Goal: Task Accomplishment & Management: Complete application form

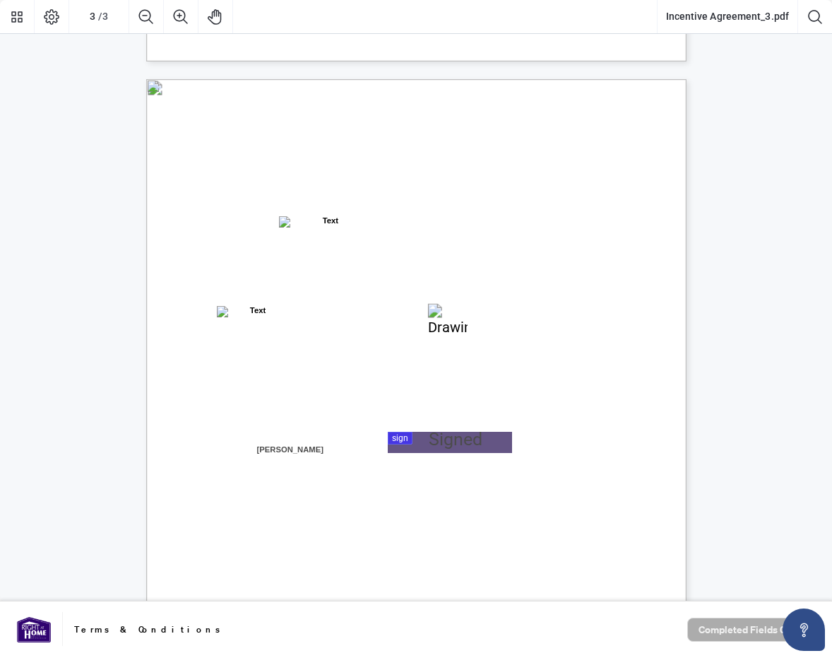
scroll to position [1410, 0]
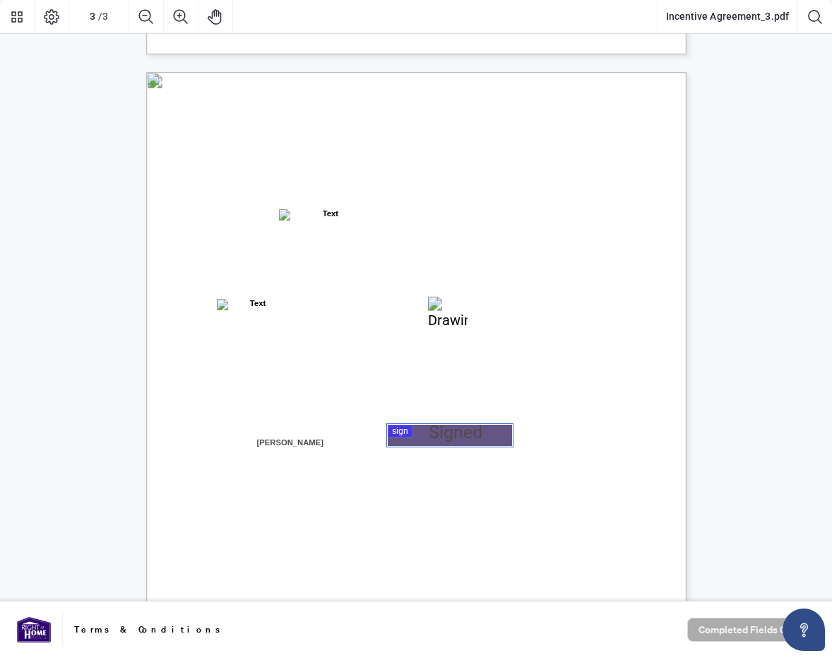
click at [435, 438] on div at bounding box center [416, 300] width 832 height 601
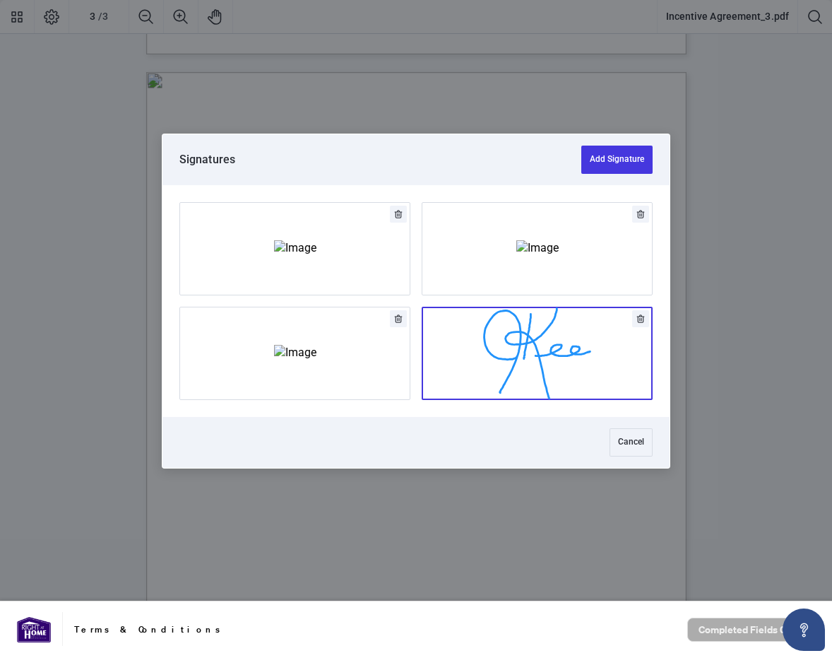
click at [511, 351] on button "Add Signature" at bounding box center [537, 353] width 230 height 92
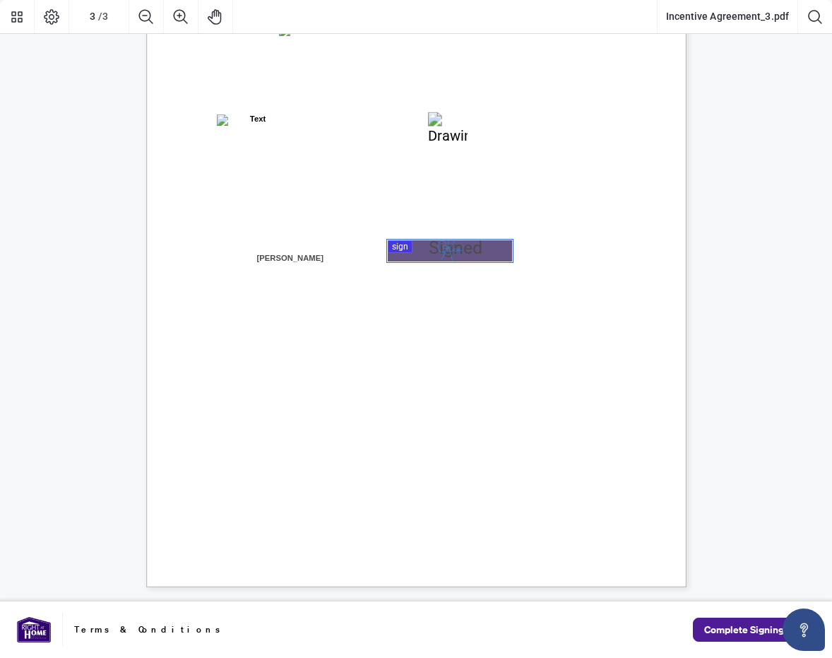
scroll to position [1595, 0]
click at [740, 626] on span "Complete Signing" at bounding box center [744, 629] width 80 height 23
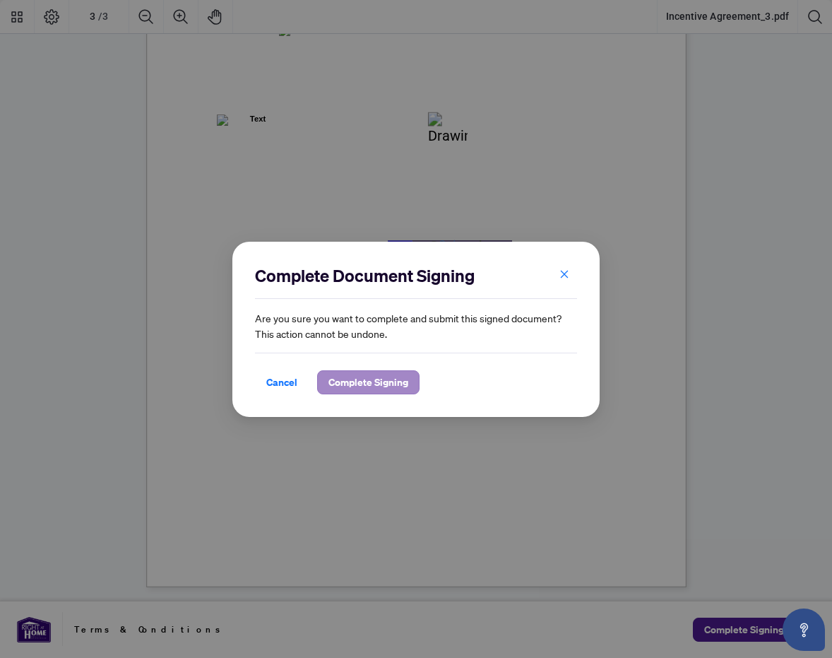
click at [355, 384] on span "Complete Signing" at bounding box center [369, 382] width 80 height 23
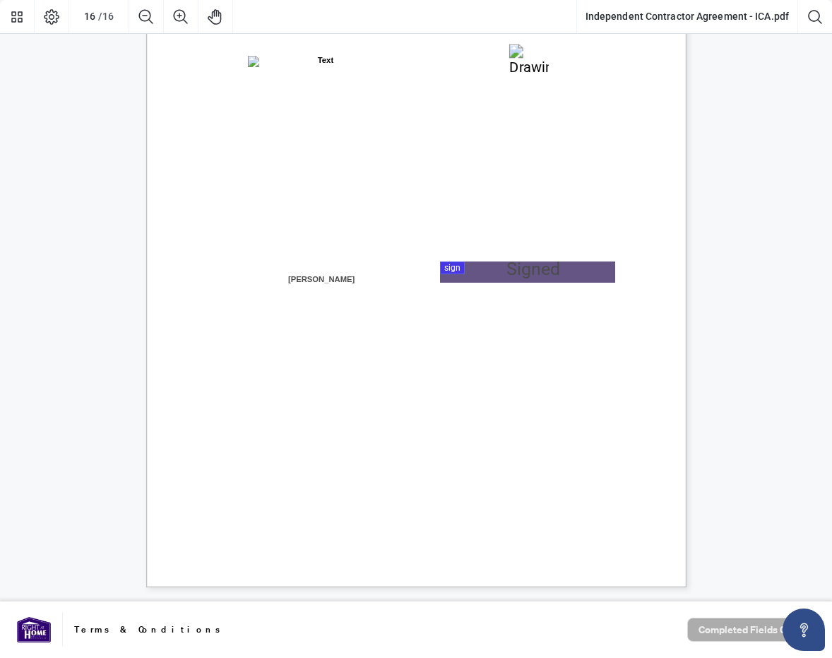
scroll to position [10917, 0]
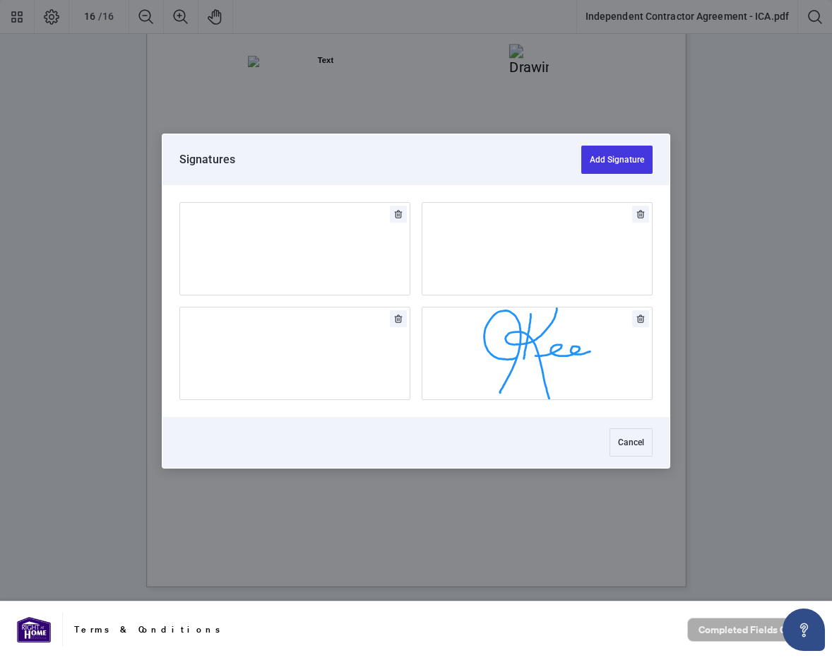
click at [510, 270] on div at bounding box center [416, 300] width 832 height 601
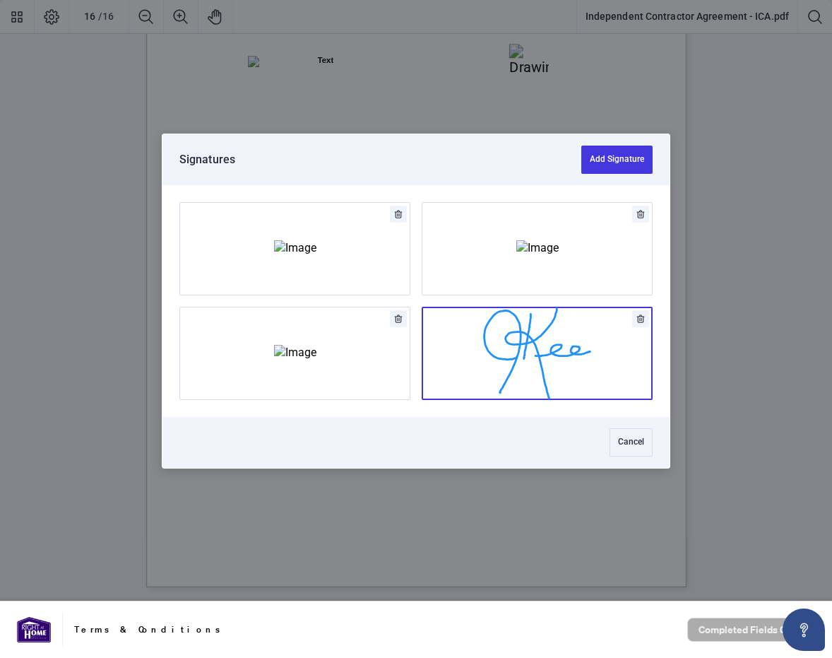
click at [543, 384] on button "Add Signature" at bounding box center [537, 353] width 230 height 92
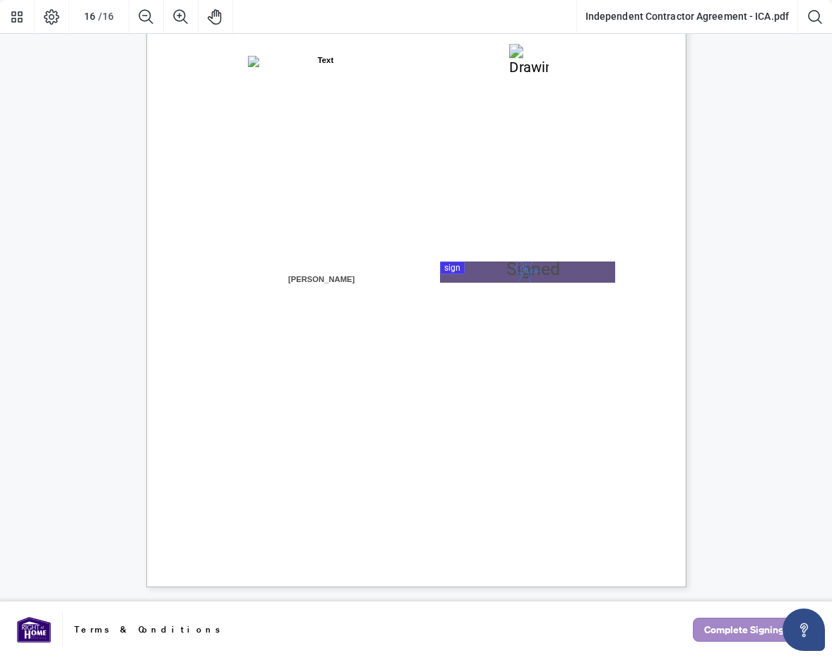
click at [739, 631] on span "Complete Signing" at bounding box center [744, 629] width 80 height 23
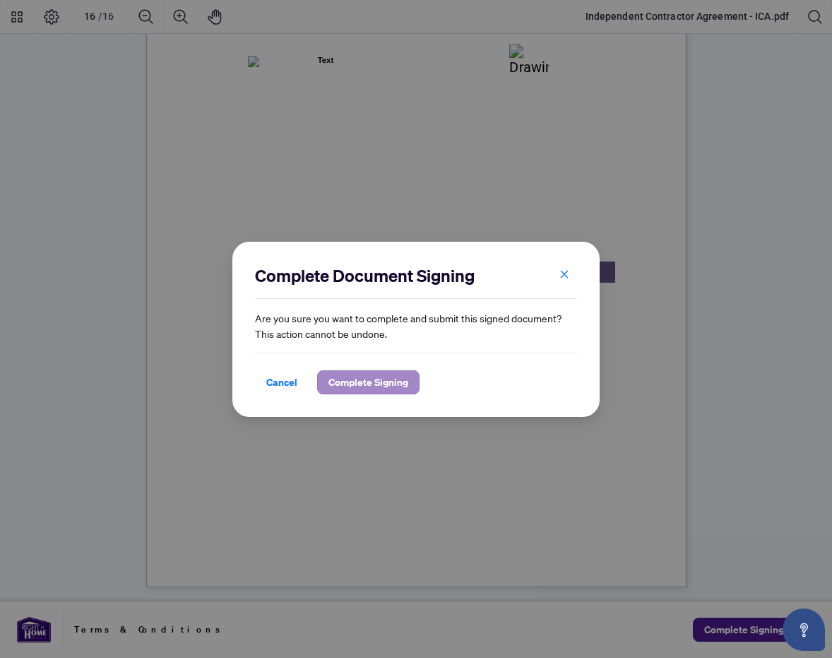
click at [362, 387] on span "Complete Signing" at bounding box center [369, 382] width 80 height 23
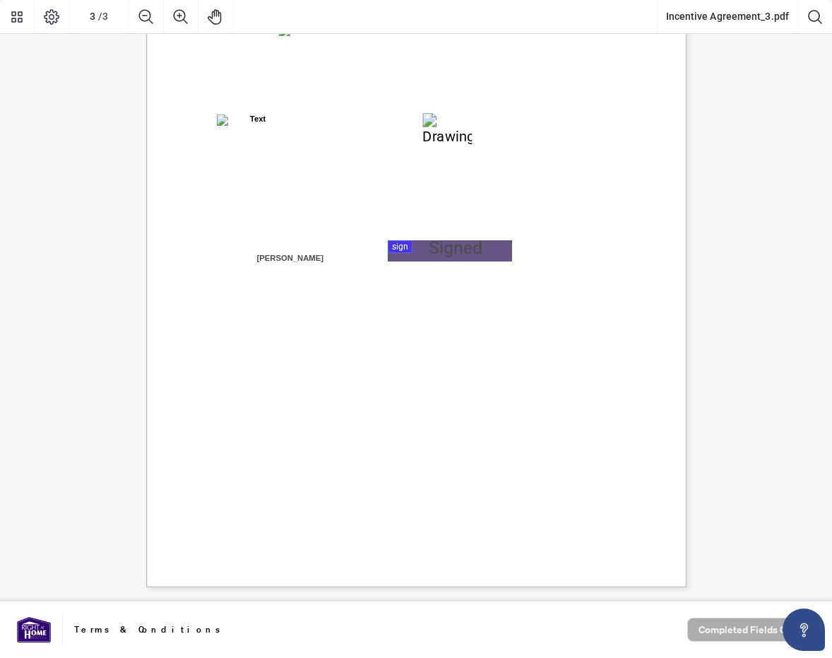
scroll to position [1595, 0]
click at [478, 249] on div at bounding box center [416, 300] width 832 height 601
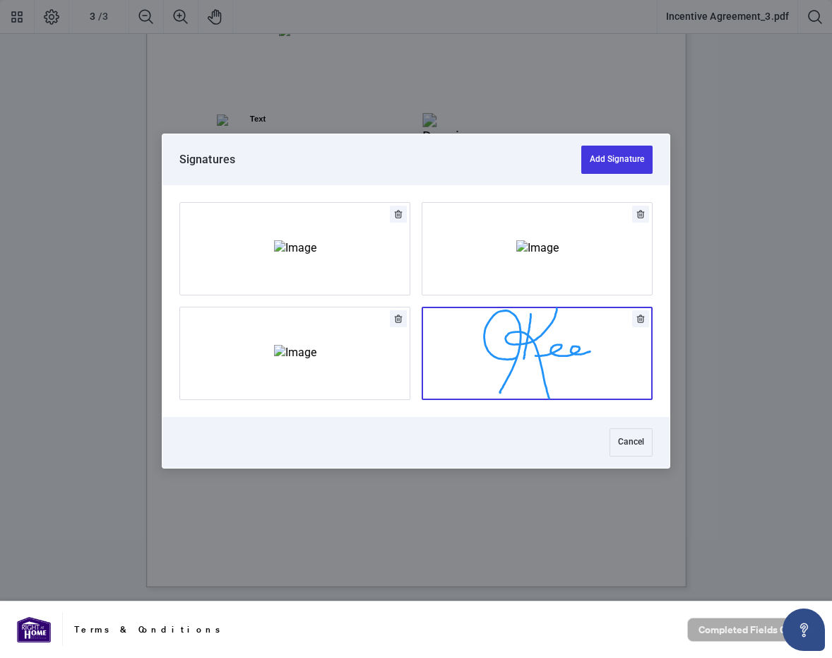
click at [515, 354] on button "Add Signature" at bounding box center [537, 353] width 230 height 92
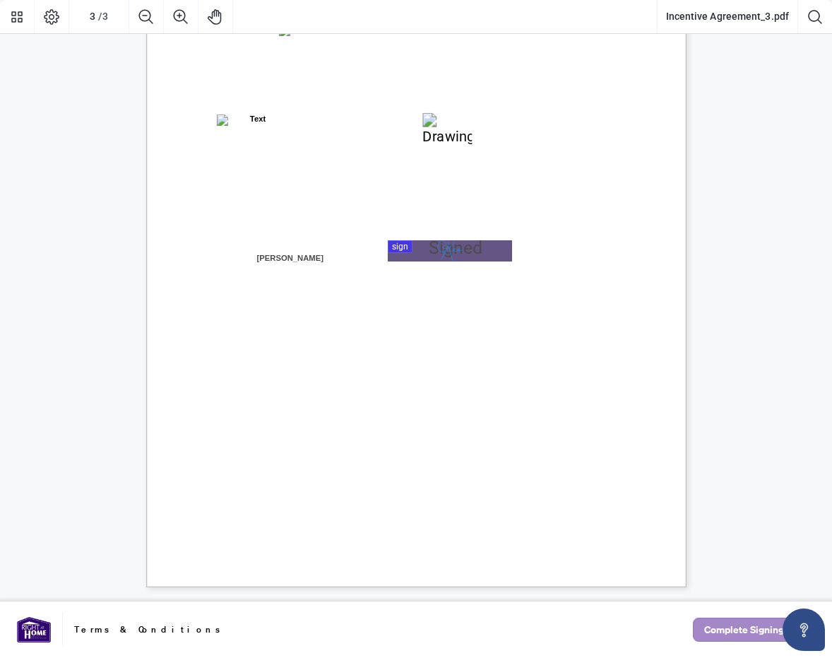
click at [733, 632] on span "Complete Signing" at bounding box center [744, 629] width 80 height 23
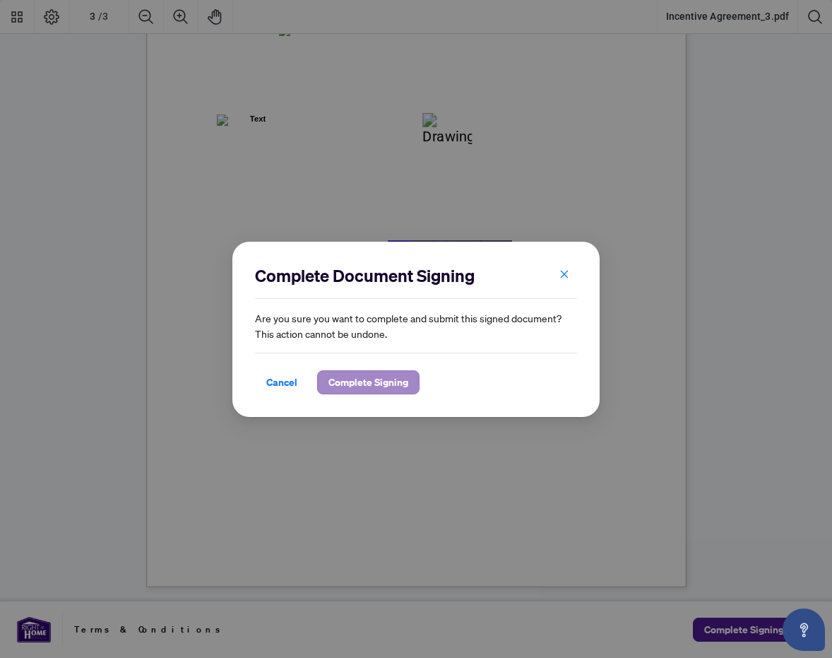
click at [349, 385] on span "Complete Signing" at bounding box center [369, 382] width 80 height 23
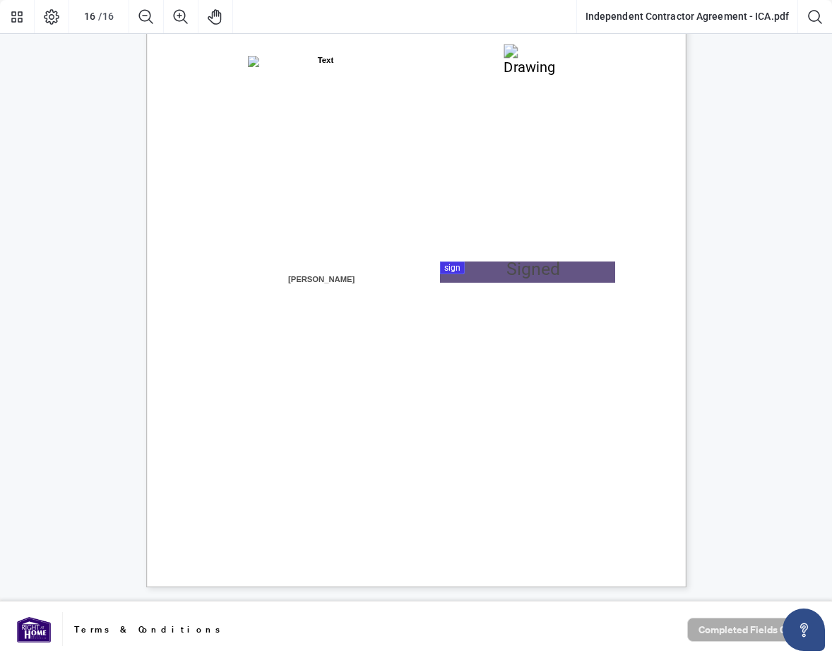
scroll to position [10917, 0]
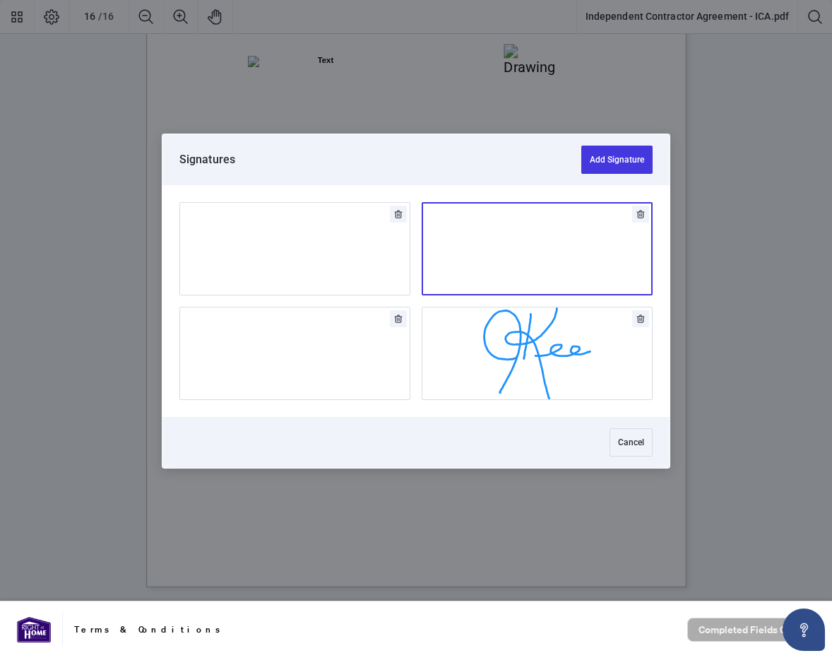
click at [533, 278] on div at bounding box center [416, 300] width 832 height 601
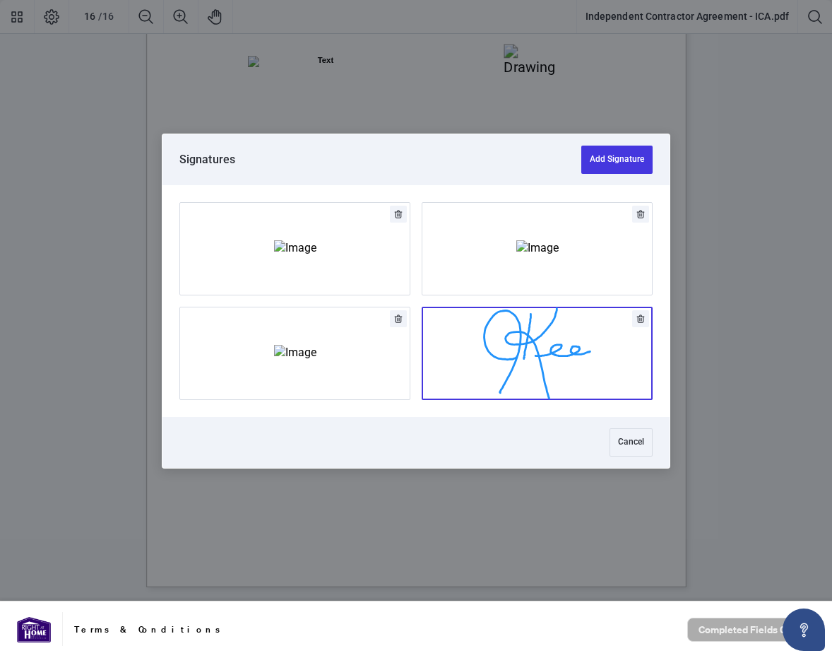
click at [505, 370] on button "Add Signature" at bounding box center [537, 353] width 230 height 92
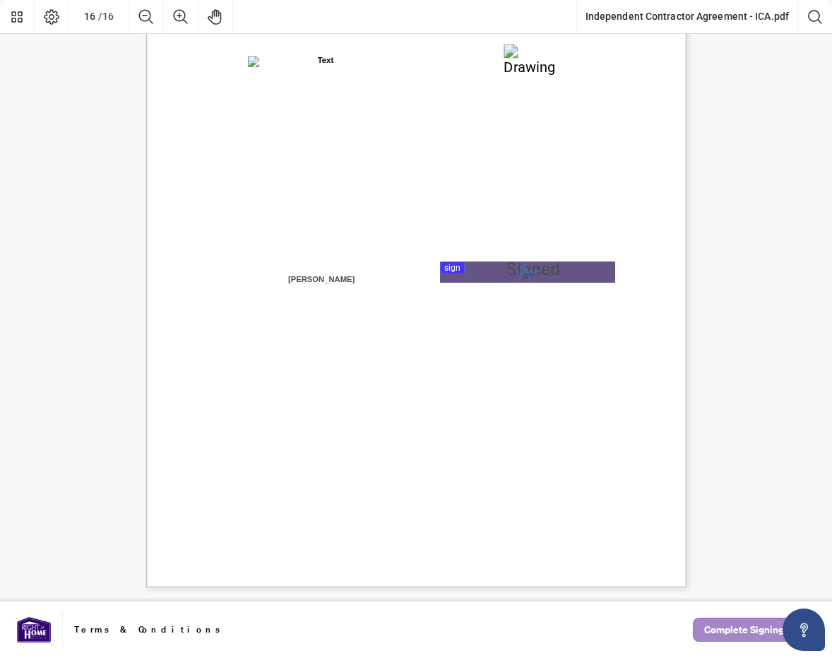
click at [715, 630] on span "Complete Signing" at bounding box center [744, 629] width 80 height 23
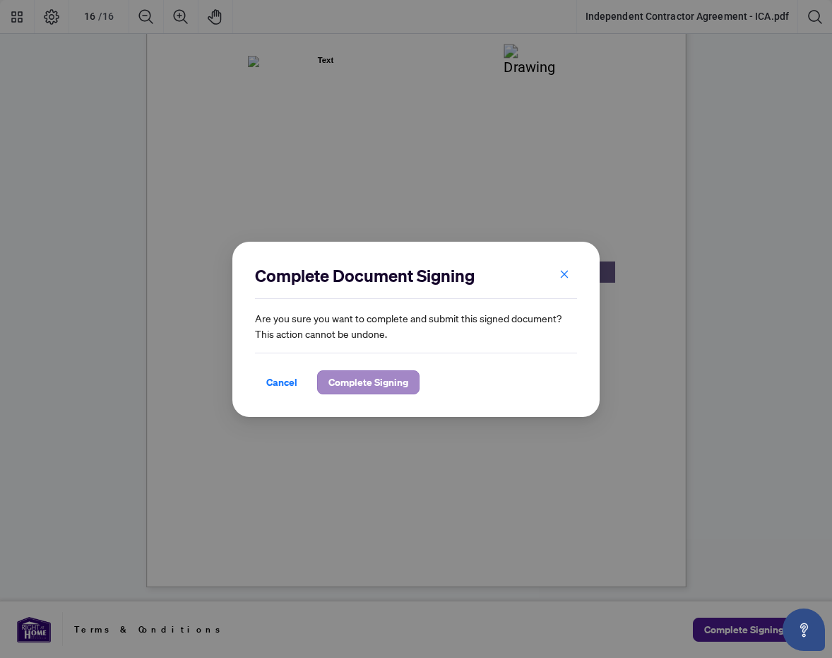
click at [376, 383] on span "Complete Signing" at bounding box center [369, 382] width 80 height 23
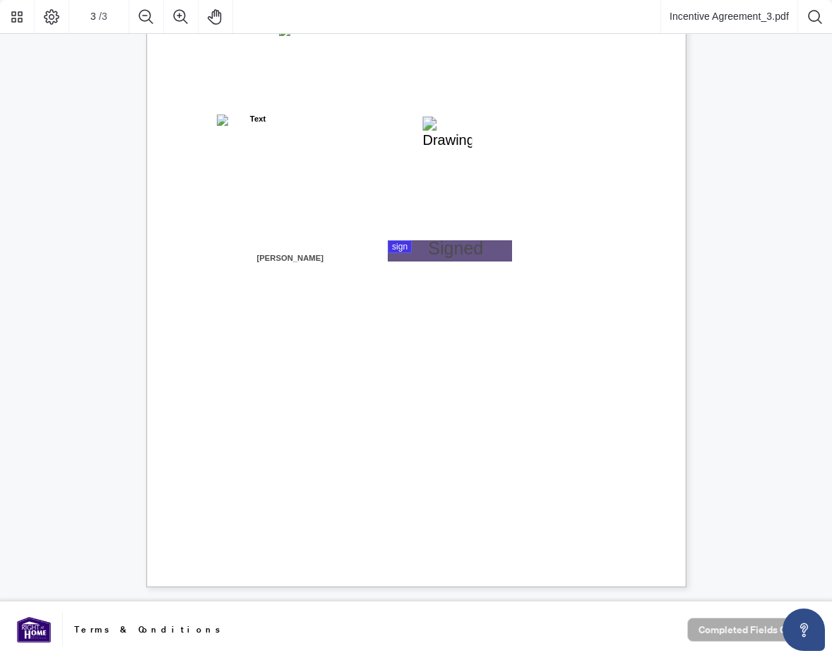
scroll to position [1595, 0]
click at [452, 257] on div at bounding box center [416, 300] width 832 height 601
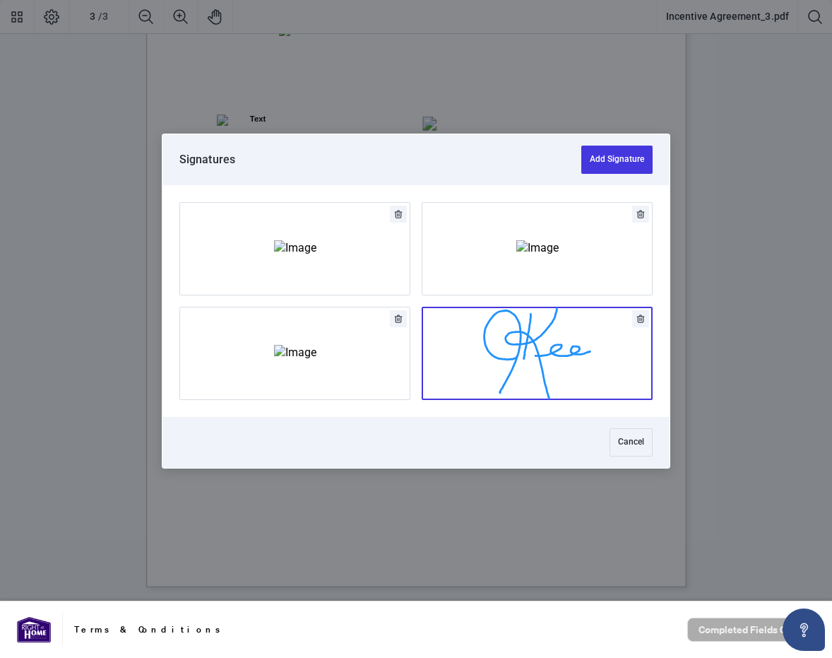
click at [555, 379] on button "Add Signature" at bounding box center [537, 353] width 230 height 92
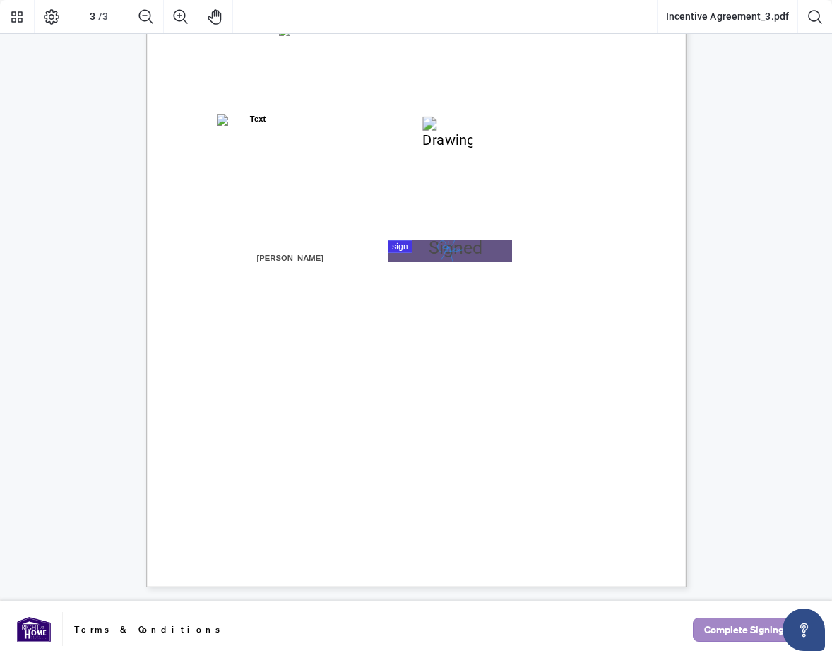
click at [721, 632] on span "Complete Signing" at bounding box center [744, 629] width 80 height 23
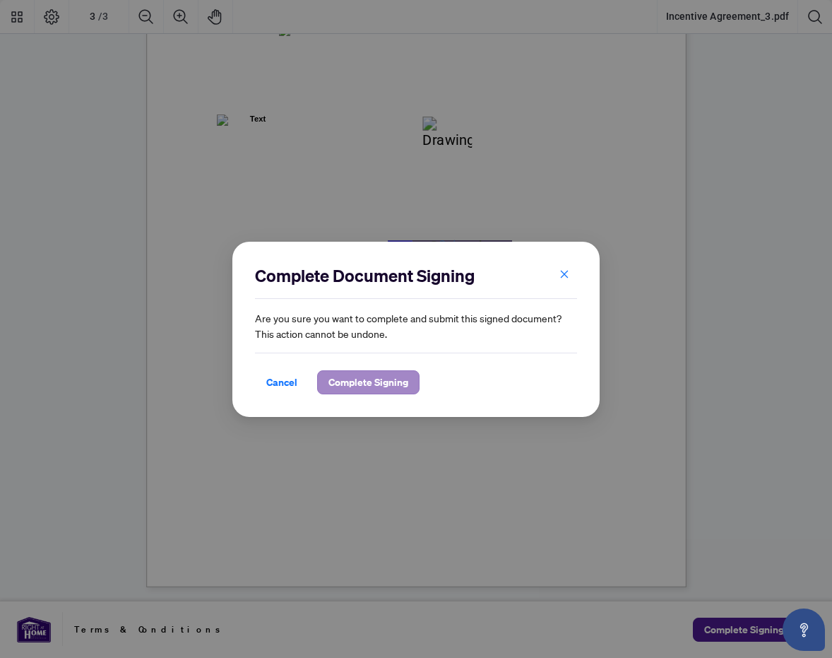
click at [368, 386] on span "Complete Signing" at bounding box center [369, 382] width 80 height 23
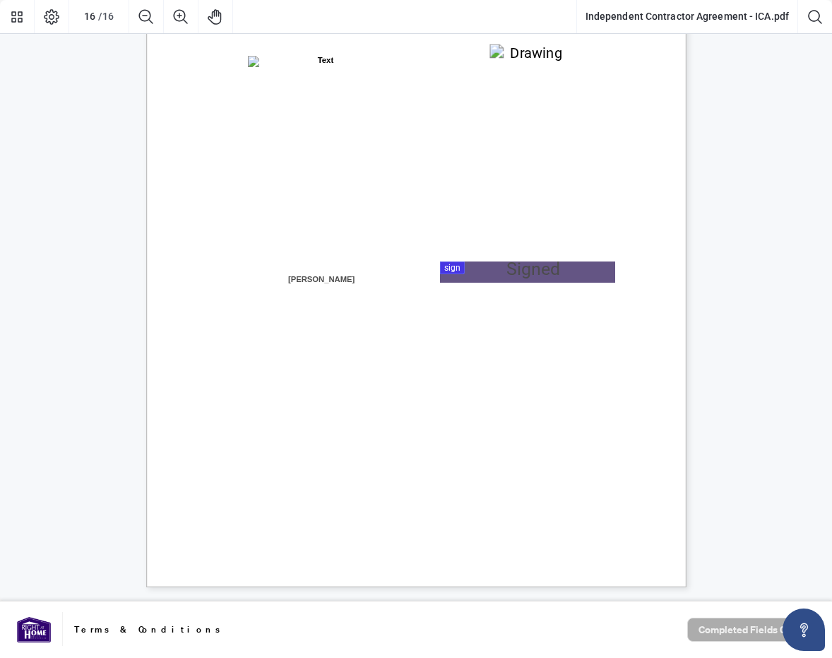
scroll to position [10917, 0]
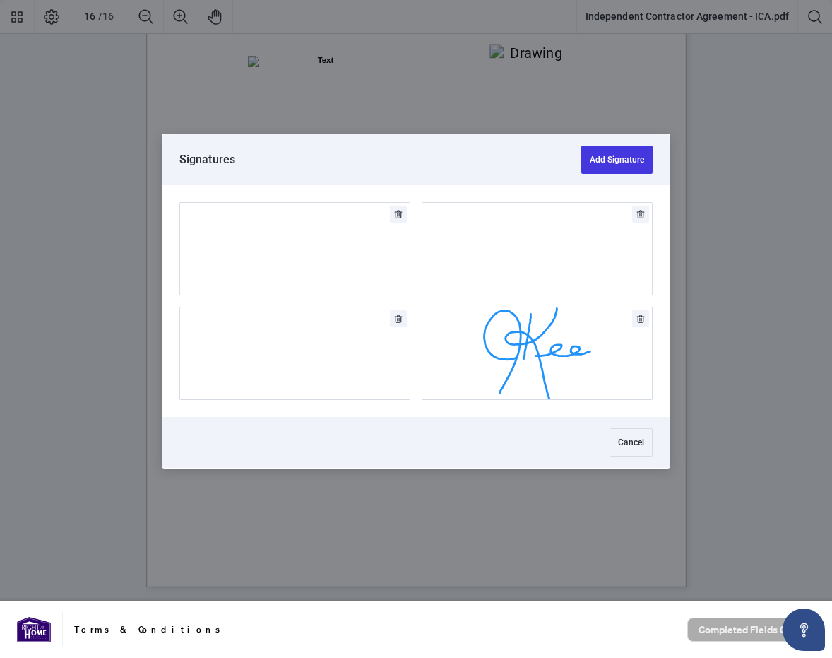
click at [528, 270] on div at bounding box center [416, 300] width 832 height 601
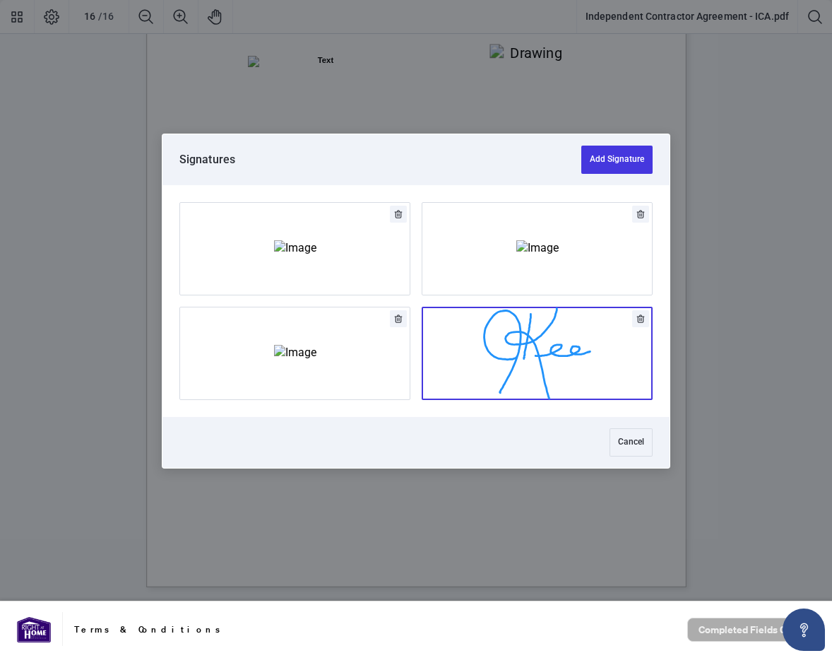
click at [510, 372] on button "Add Signature" at bounding box center [537, 353] width 230 height 92
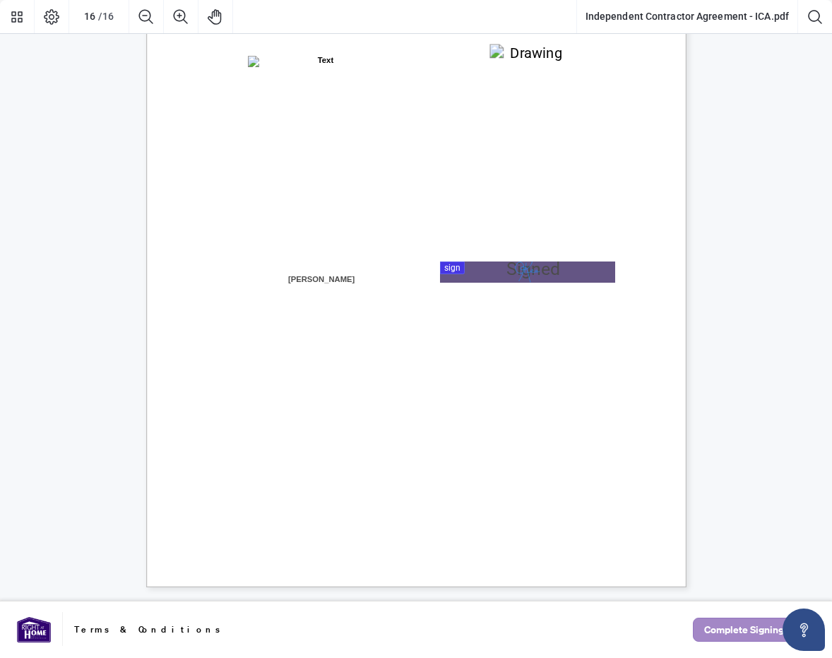
click at [711, 628] on span "Complete Signing" at bounding box center [744, 629] width 80 height 23
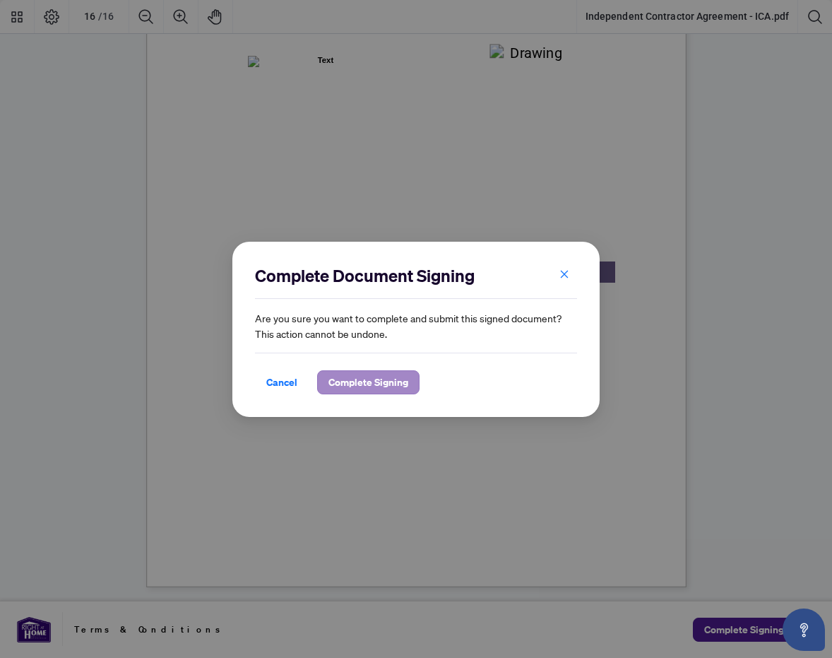
click at [368, 382] on span "Complete Signing" at bounding box center [369, 382] width 80 height 23
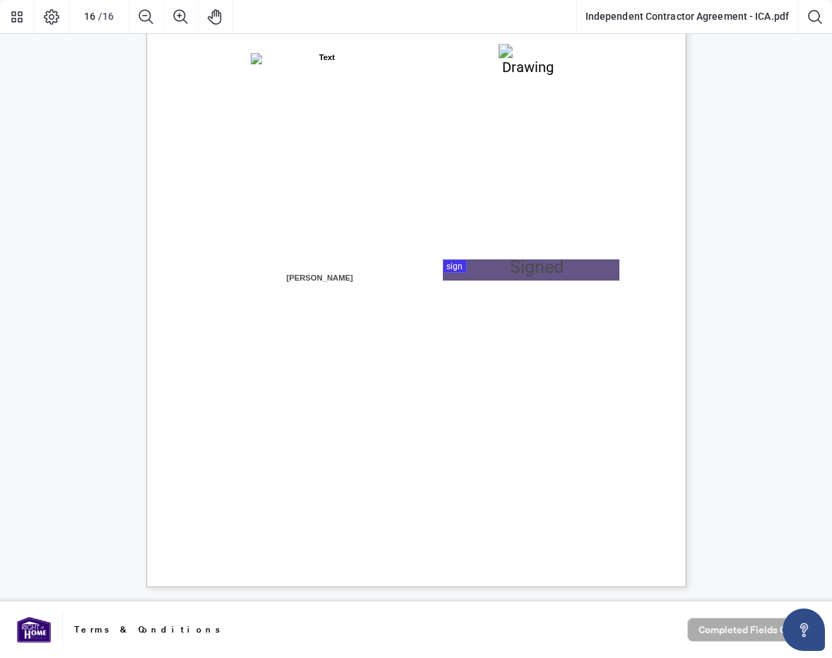
scroll to position [10917, 0]
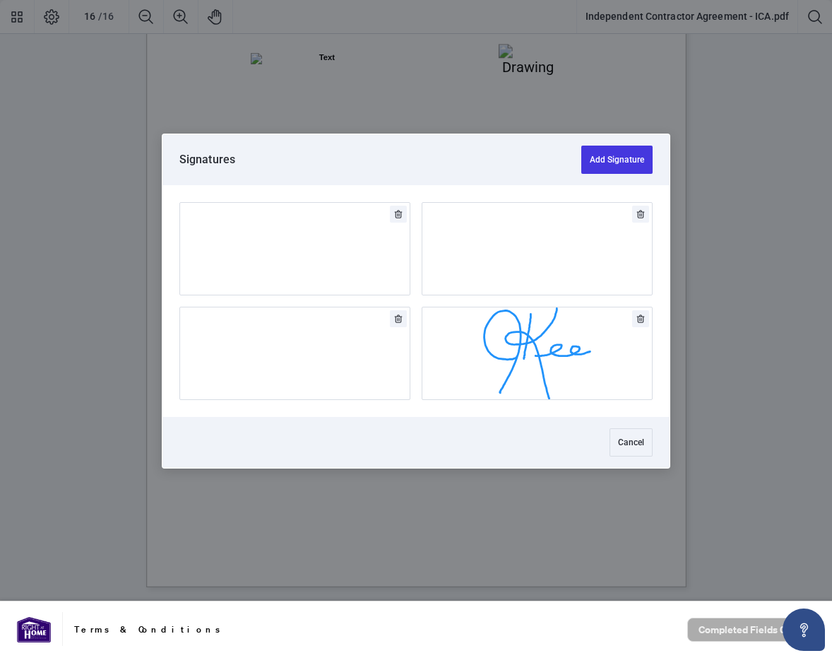
click at [485, 278] on div at bounding box center [416, 300] width 832 height 601
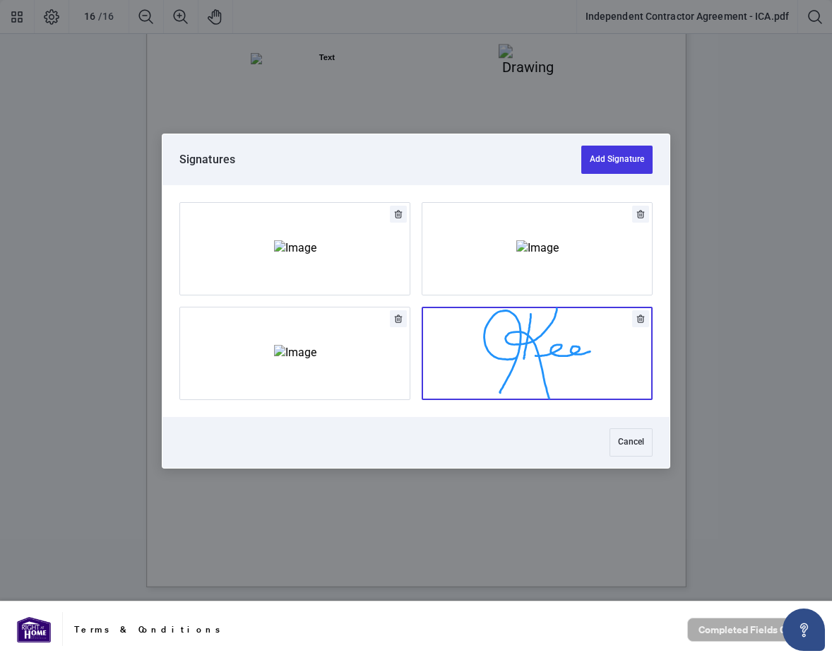
click at [479, 335] on button "Add Signature" at bounding box center [537, 353] width 230 height 92
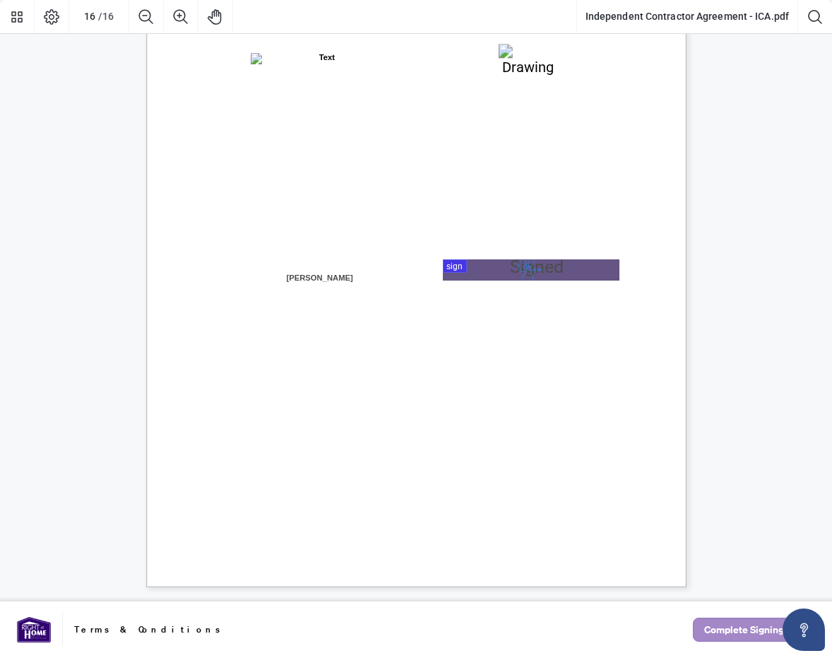
click at [732, 629] on span "Complete Signing" at bounding box center [744, 629] width 80 height 23
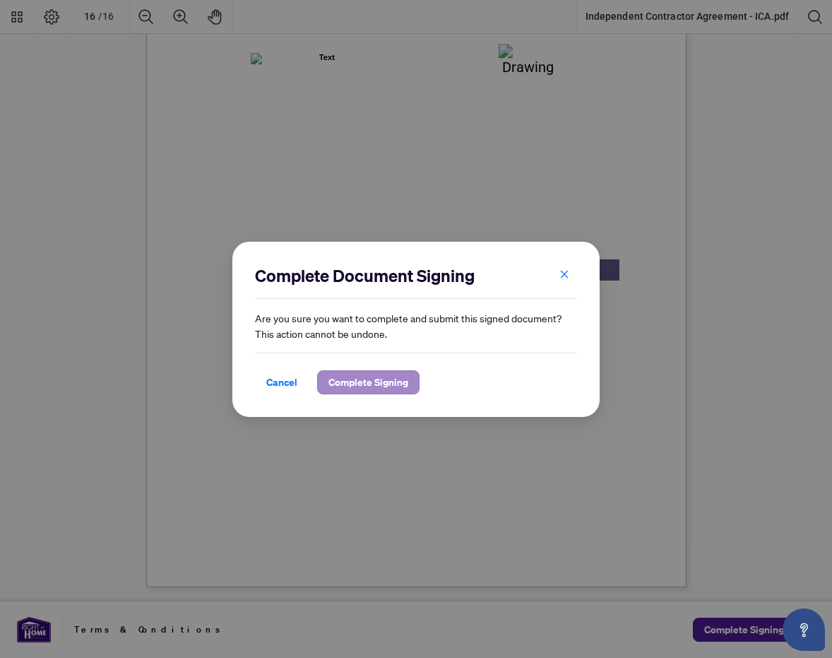
click at [370, 379] on span "Complete Signing" at bounding box center [369, 382] width 80 height 23
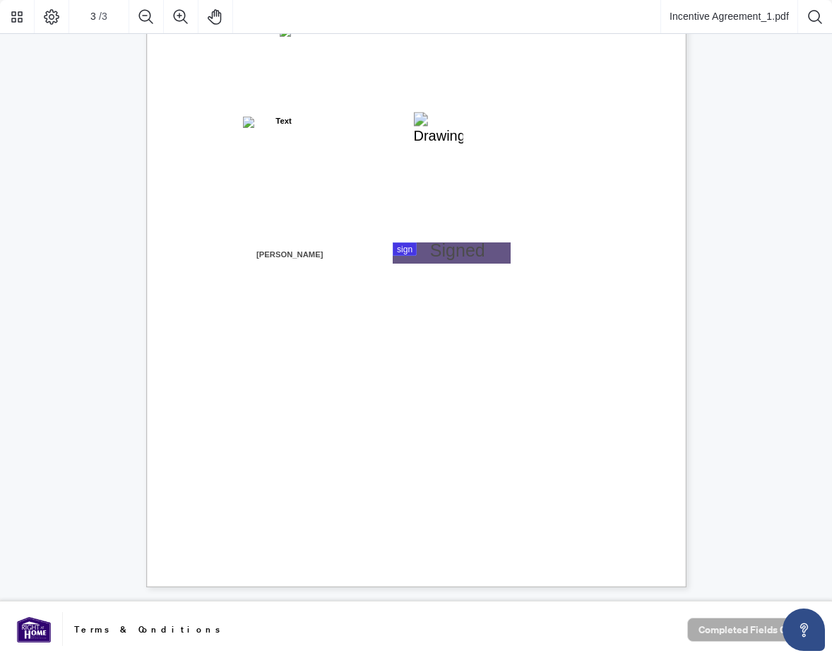
scroll to position [1595, 0]
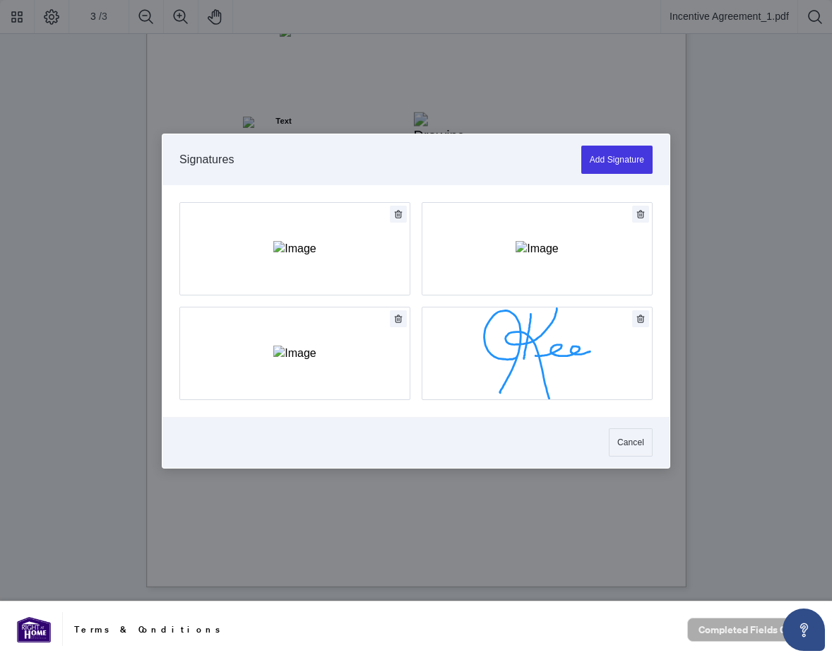
click at [459, 257] on div at bounding box center [416, 300] width 832 height 601
click at [506, 376] on button "Add Signature" at bounding box center [537, 353] width 230 height 92
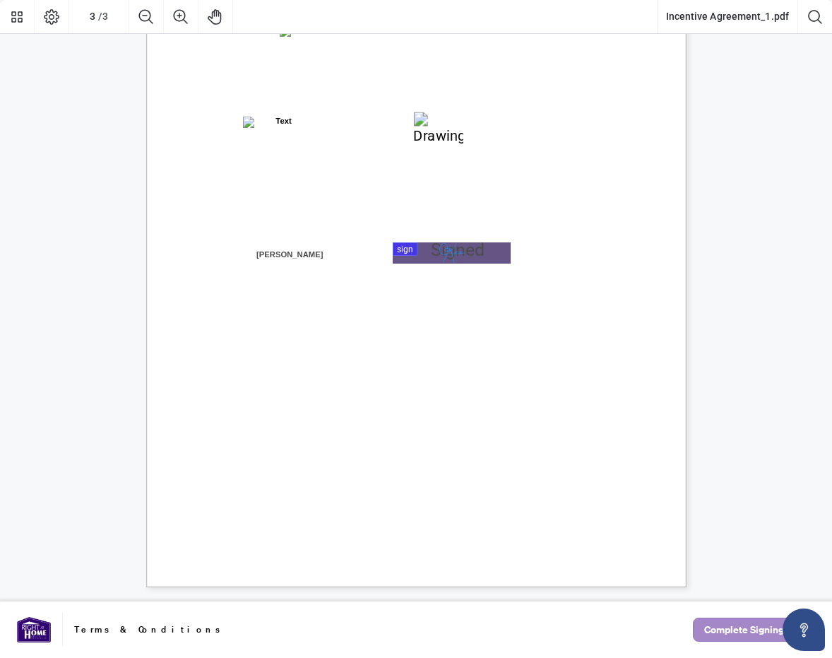
click at [738, 620] on span "Complete Signing" at bounding box center [744, 629] width 80 height 23
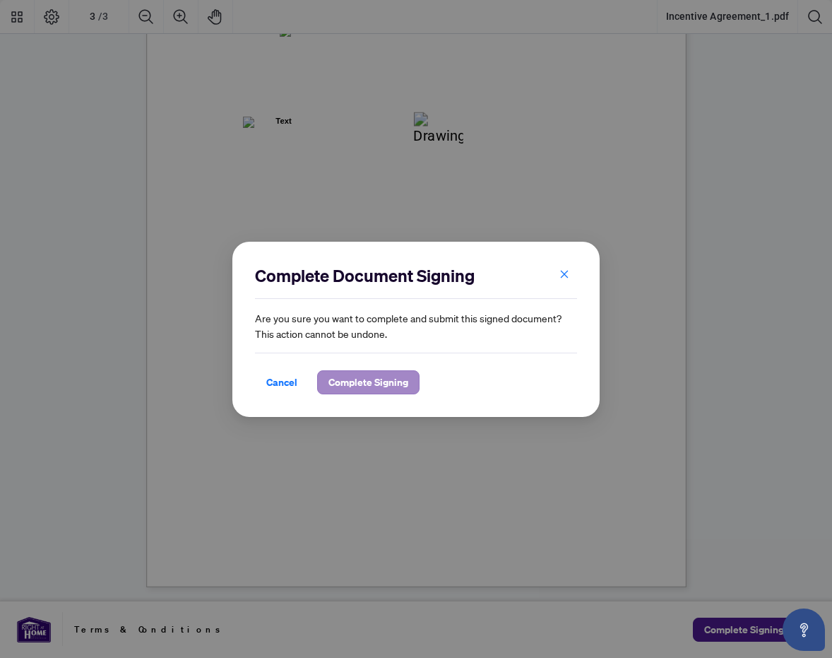
click at [405, 377] on span "Complete Signing" at bounding box center [369, 382] width 80 height 23
